Goal: Check status: Check status

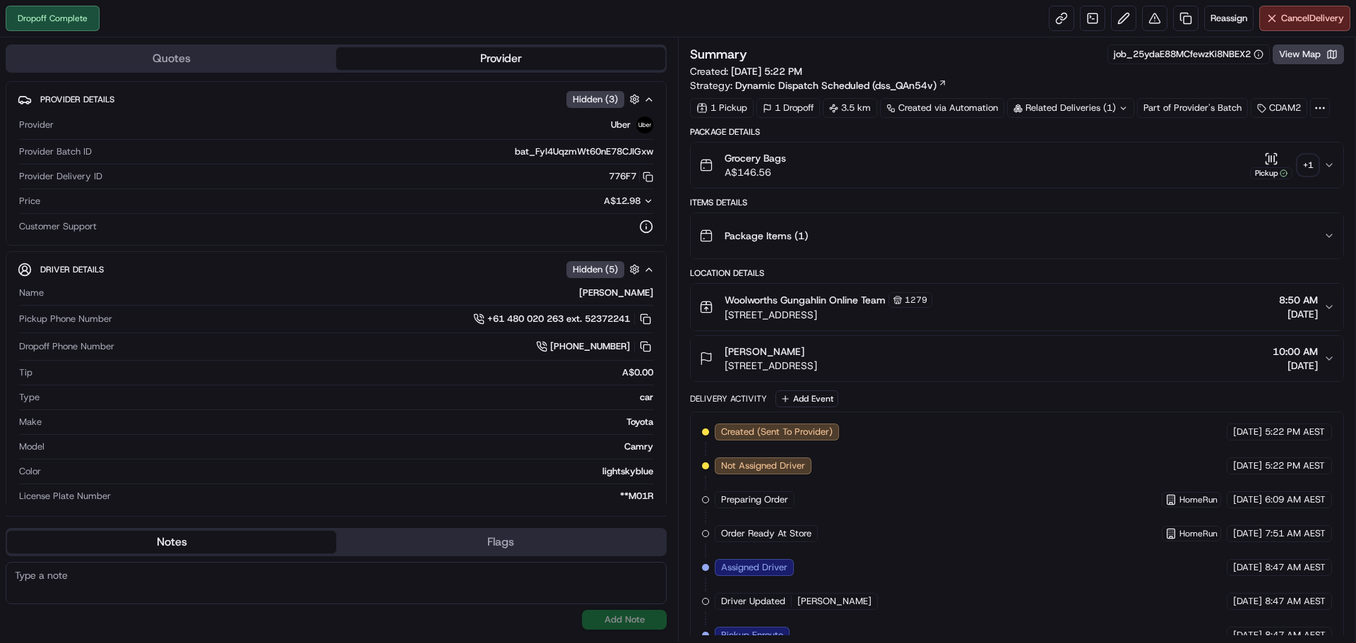
click at [1307, 156] on div "+ 1" at bounding box center [1308, 165] width 20 height 20
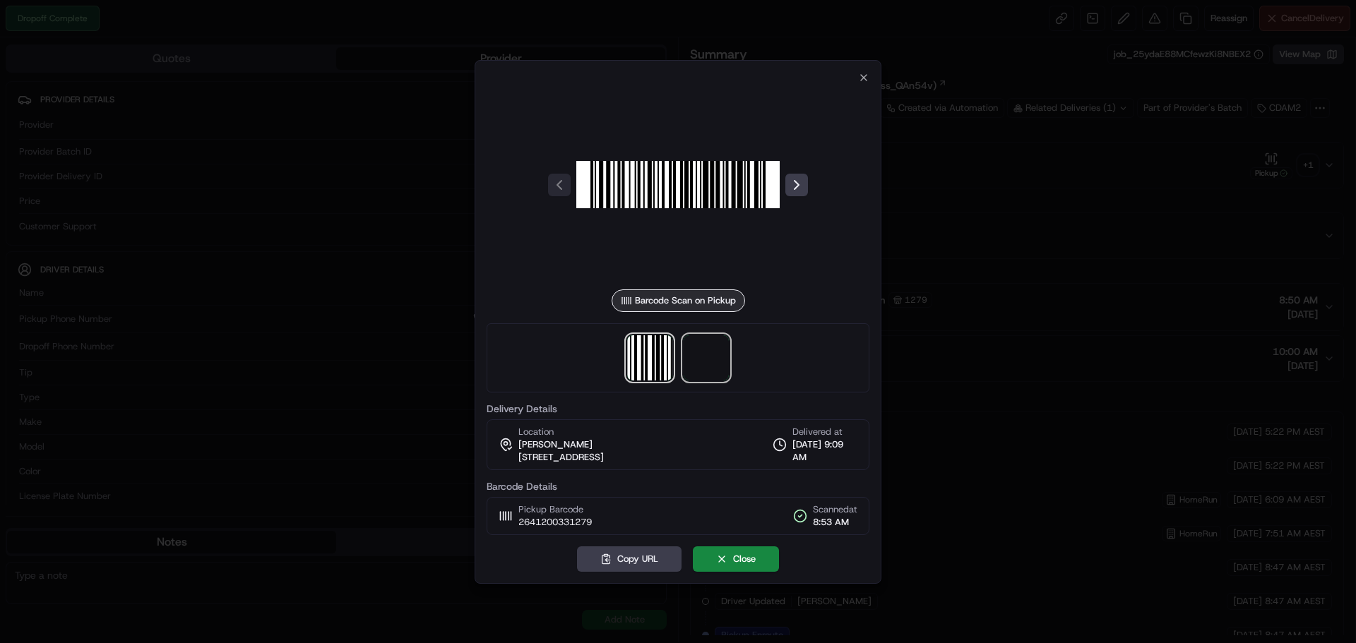
click at [690, 365] on span at bounding box center [706, 357] width 45 height 45
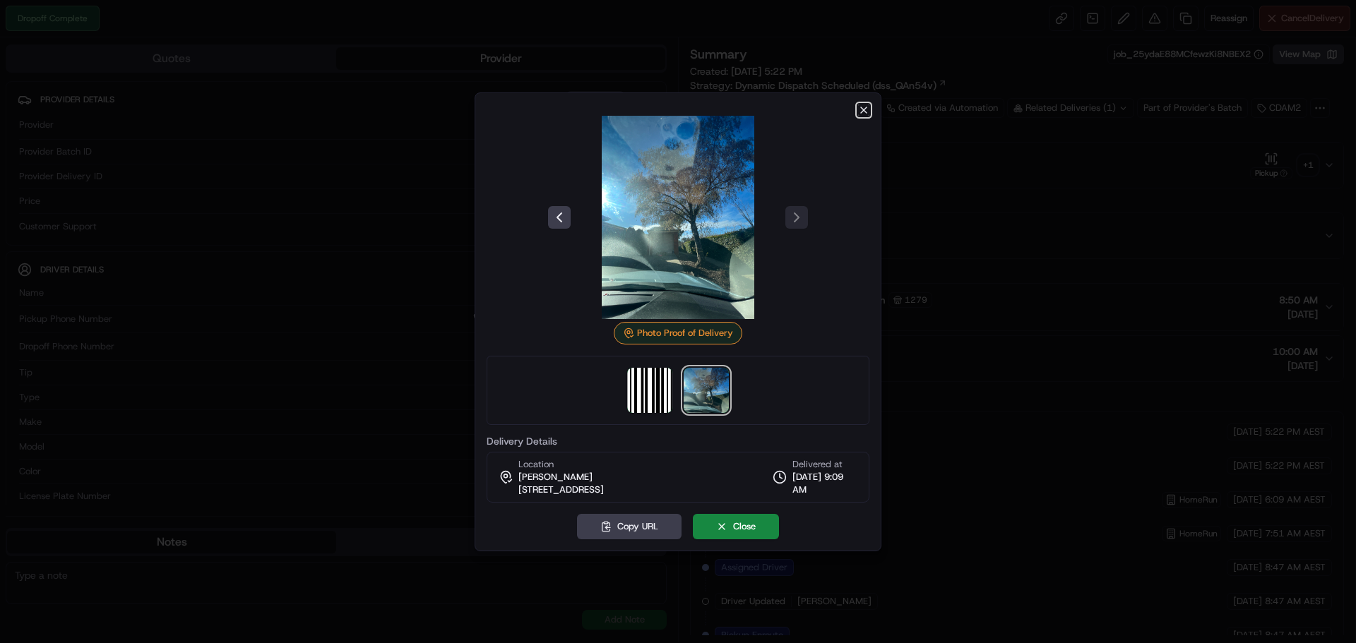
click at [866, 111] on icon "button" at bounding box center [863, 110] width 11 height 11
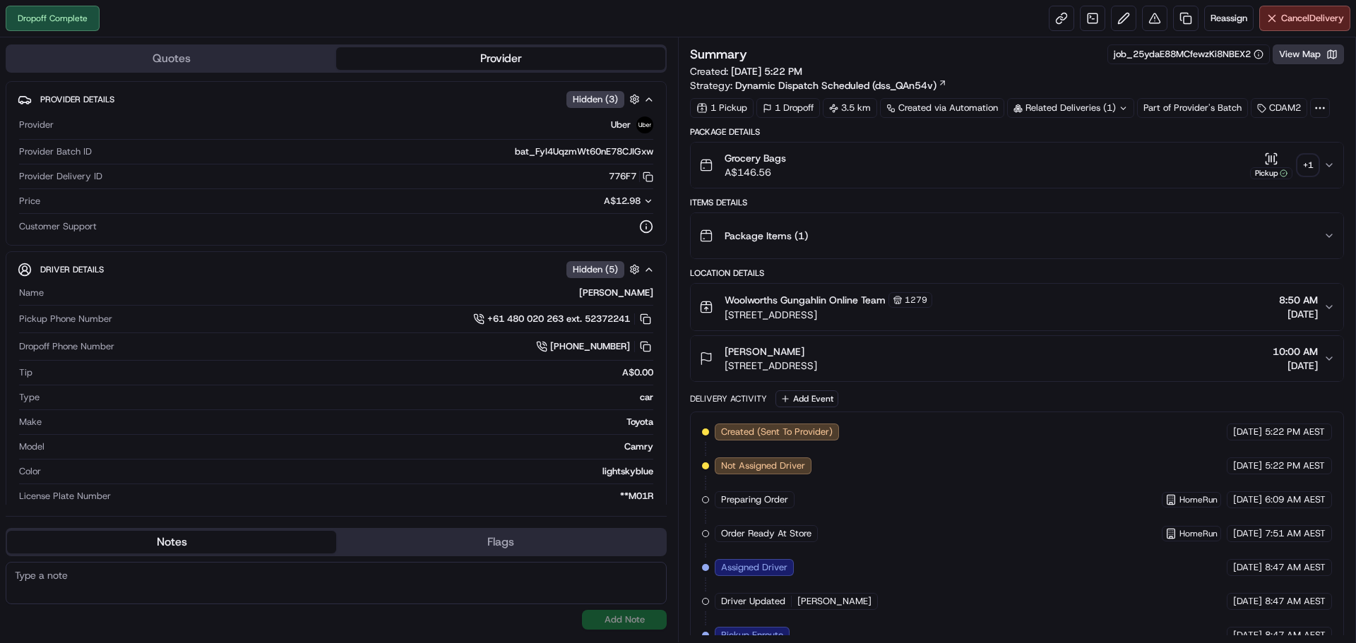
click at [1304, 64] on button "View Map" at bounding box center [1308, 54] width 71 height 20
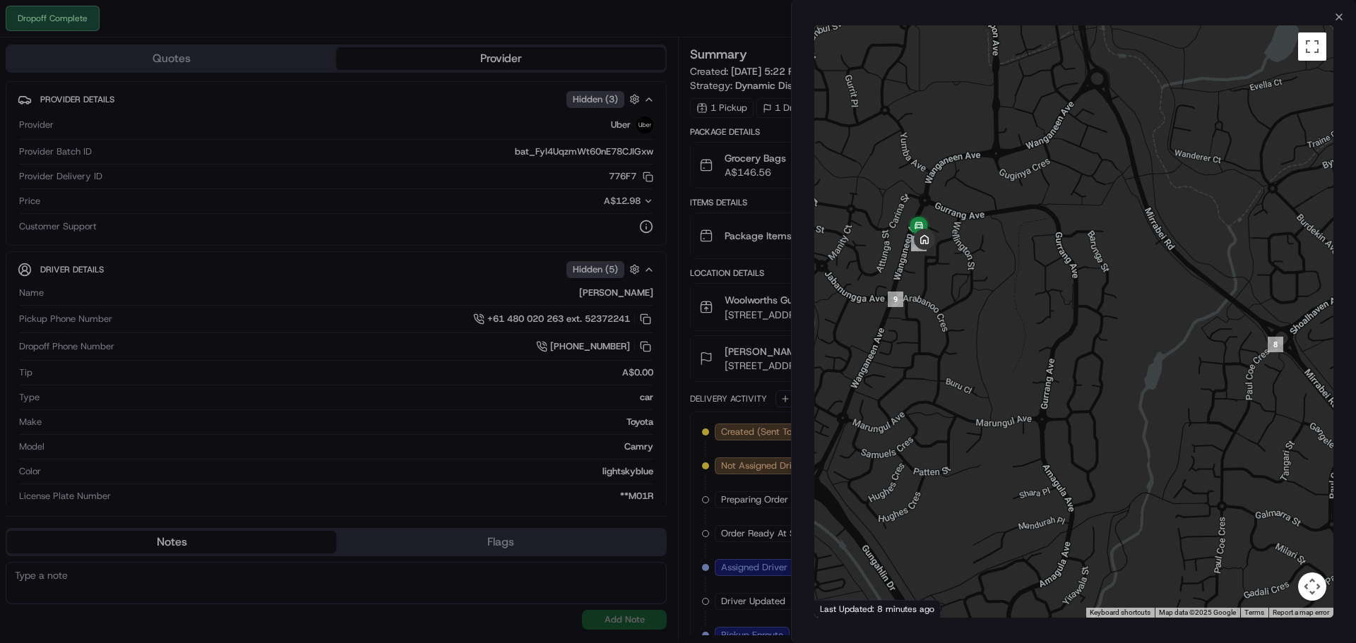
drag, startPoint x: 933, startPoint y: 215, endPoint x: 1105, endPoint y: 381, distance: 239.2
click at [1102, 379] on div at bounding box center [1073, 321] width 519 height 592
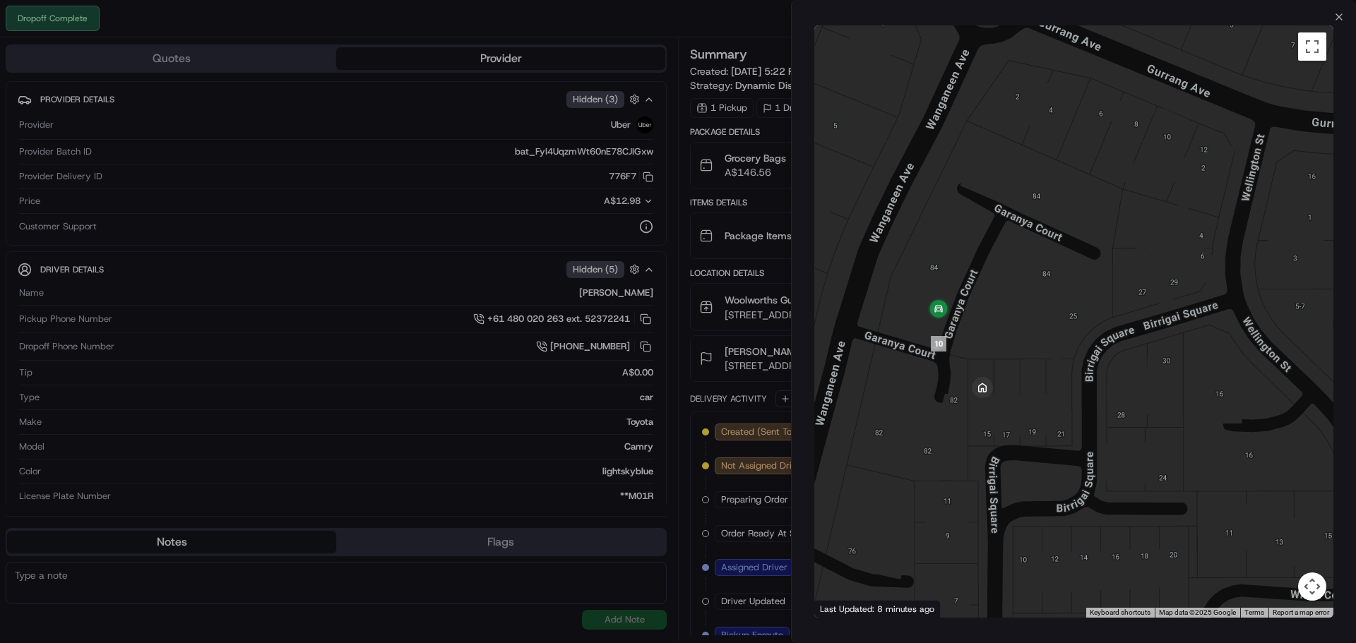
drag, startPoint x: 1044, startPoint y: 407, endPoint x: 1186, endPoint y: 455, distance: 149.6
click at [1186, 455] on div at bounding box center [1073, 321] width 519 height 592
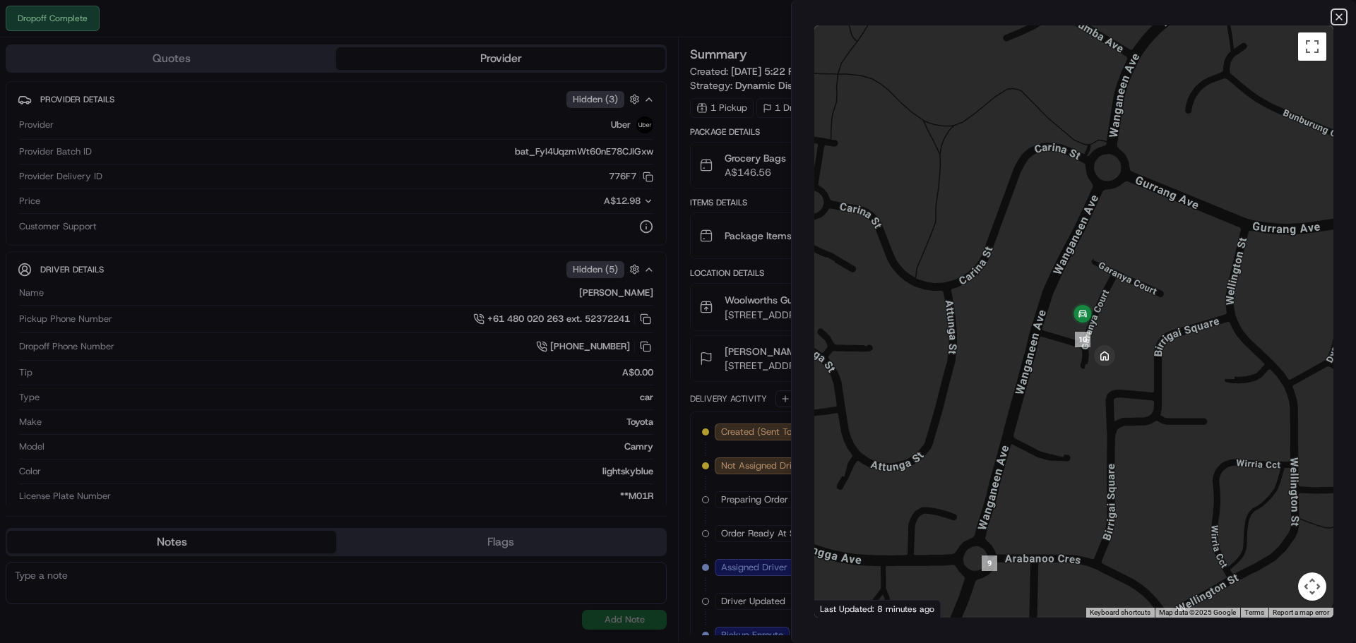
click at [1337, 16] on icon "button" at bounding box center [1338, 16] width 11 height 11
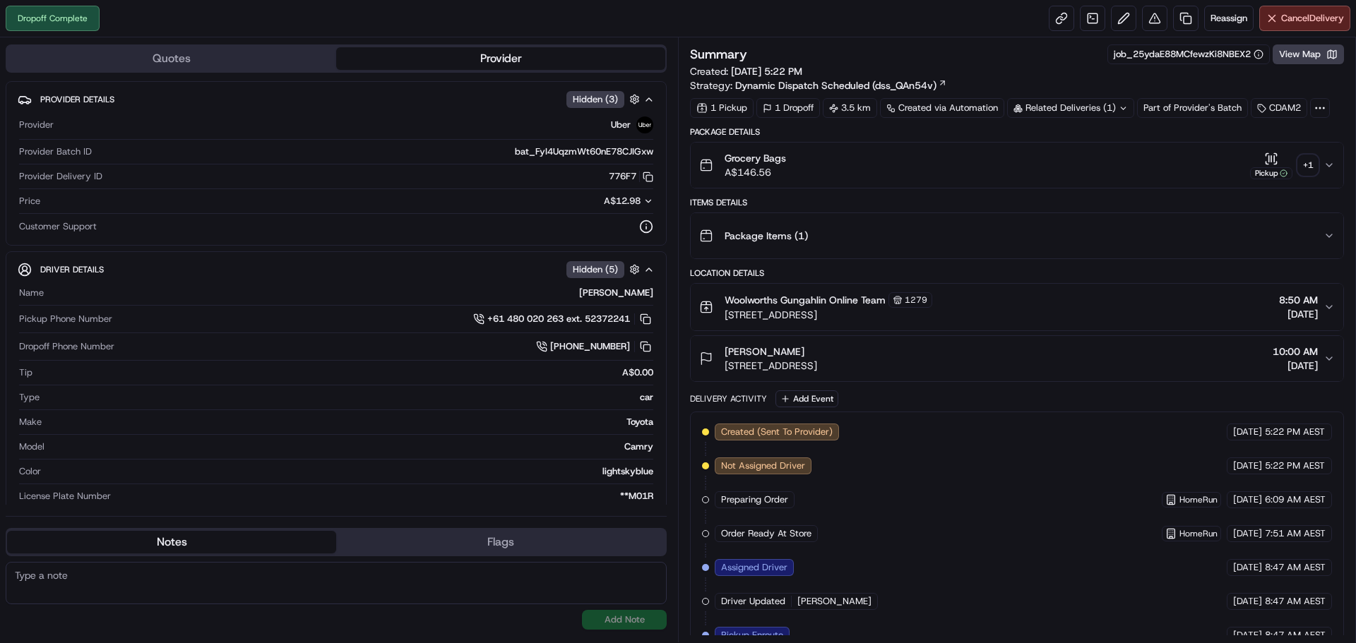
click at [1309, 165] on div "+ 1" at bounding box center [1308, 165] width 20 height 20
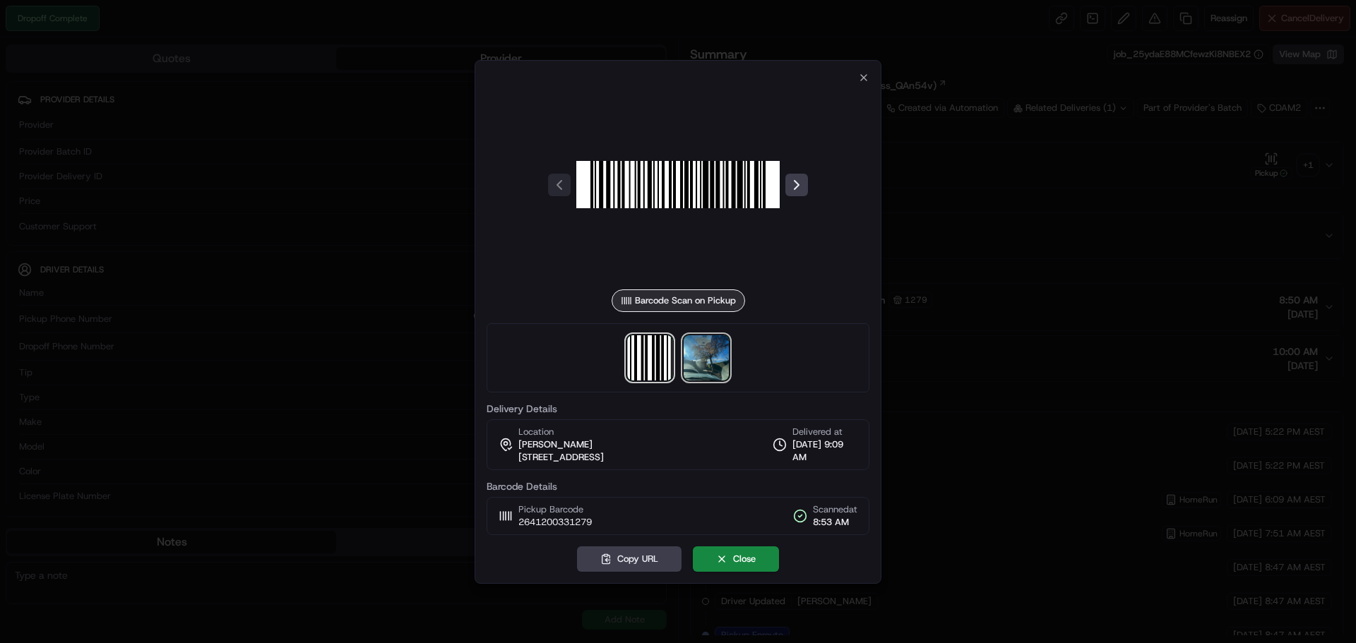
click at [701, 362] on img at bounding box center [706, 357] width 45 height 45
click at [1090, 326] on div at bounding box center [678, 321] width 1356 height 643
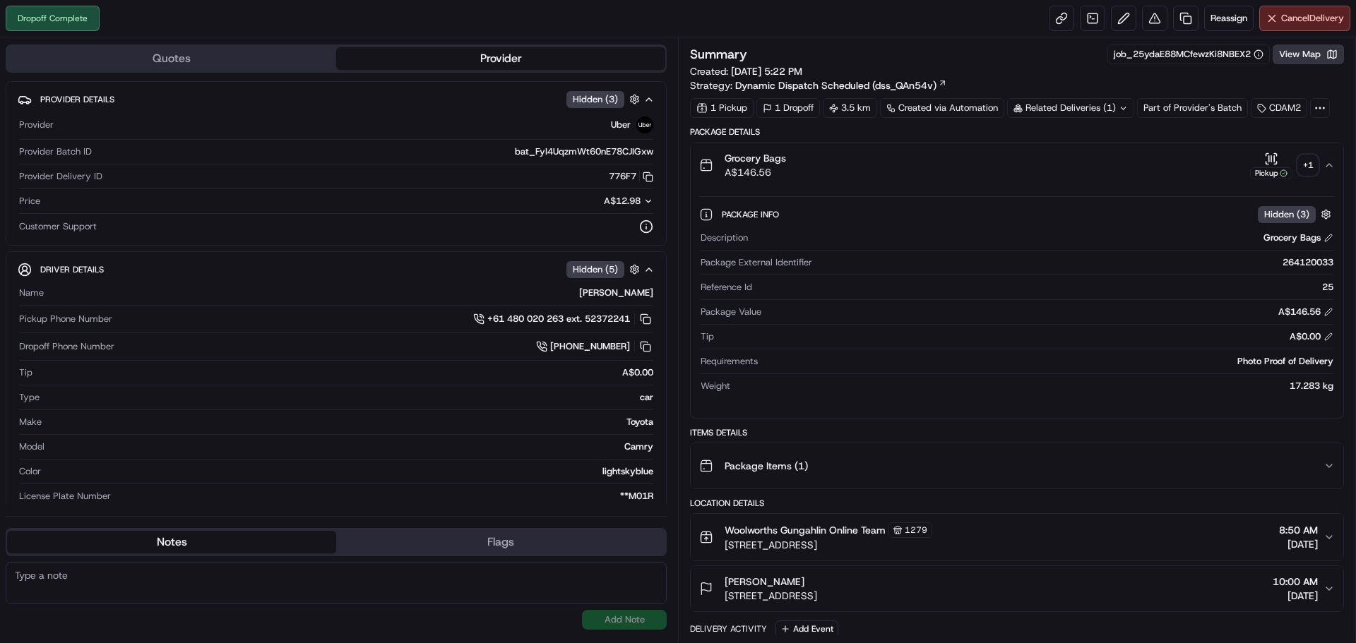
click at [1313, 59] on button "View Map" at bounding box center [1308, 54] width 71 height 20
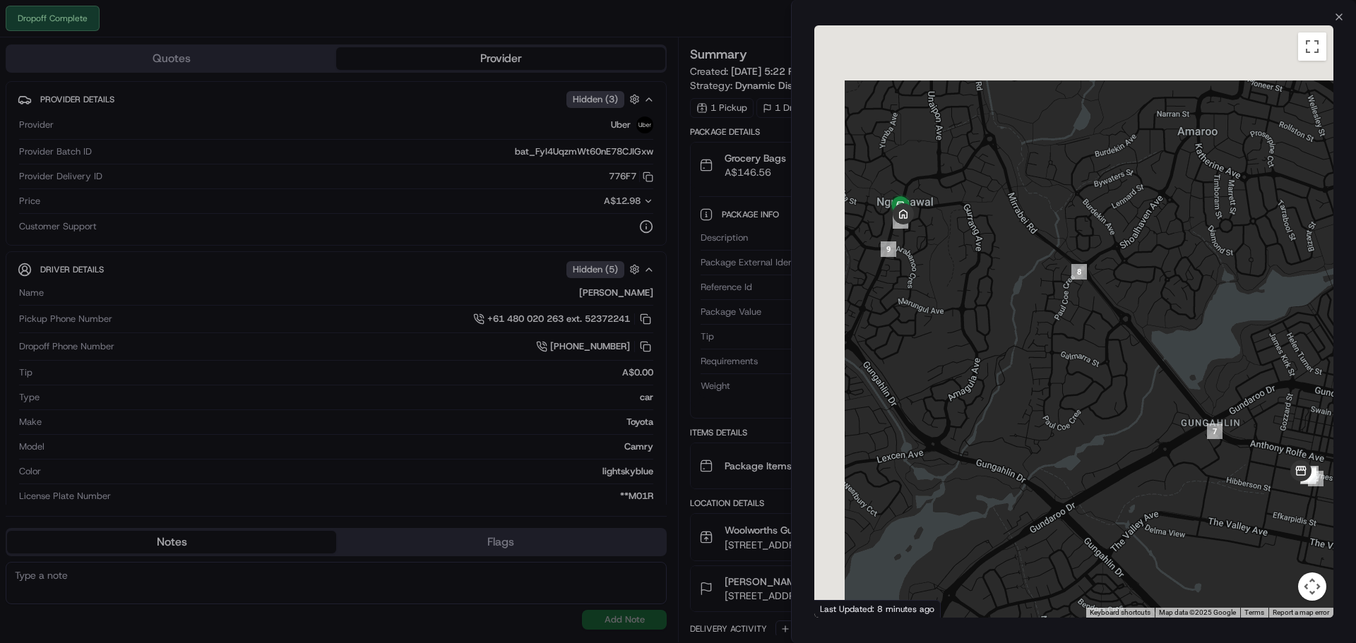
drag, startPoint x: 943, startPoint y: 209, endPoint x: 1110, endPoint y: 427, distance: 274.4
click at [1110, 427] on div at bounding box center [1073, 321] width 519 height 592
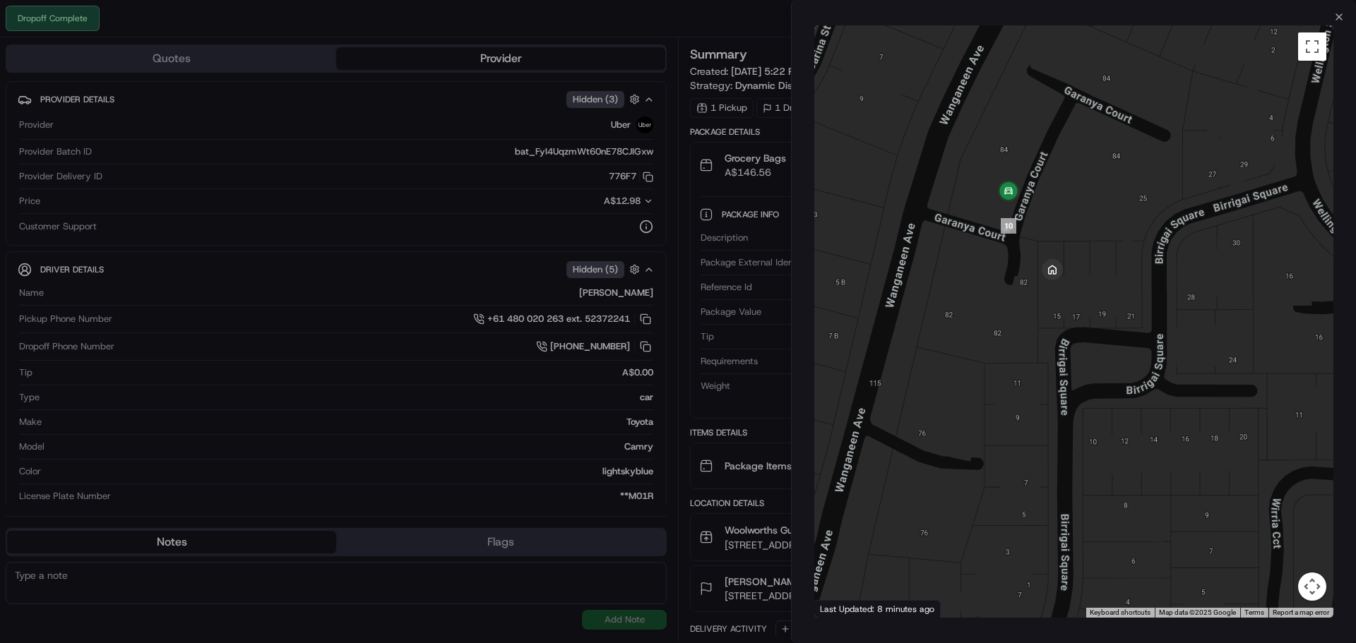
drag, startPoint x: 1126, startPoint y: 303, endPoint x: 1155, endPoint y: 375, distance: 77.6
click at [1155, 375] on div at bounding box center [1073, 321] width 519 height 592
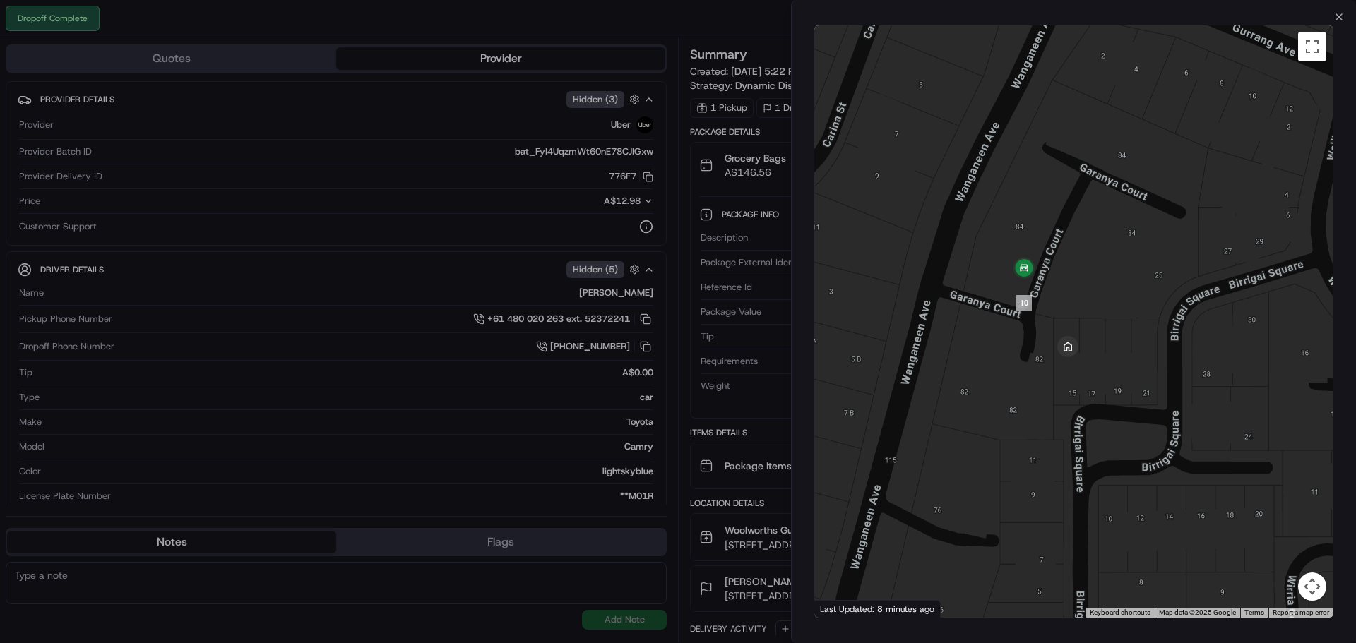
drag, startPoint x: 1147, startPoint y: 331, endPoint x: 1150, endPoint y: 358, distance: 27.1
click at [1150, 358] on div at bounding box center [1073, 321] width 519 height 592
